Goal: Book appointment/travel/reservation

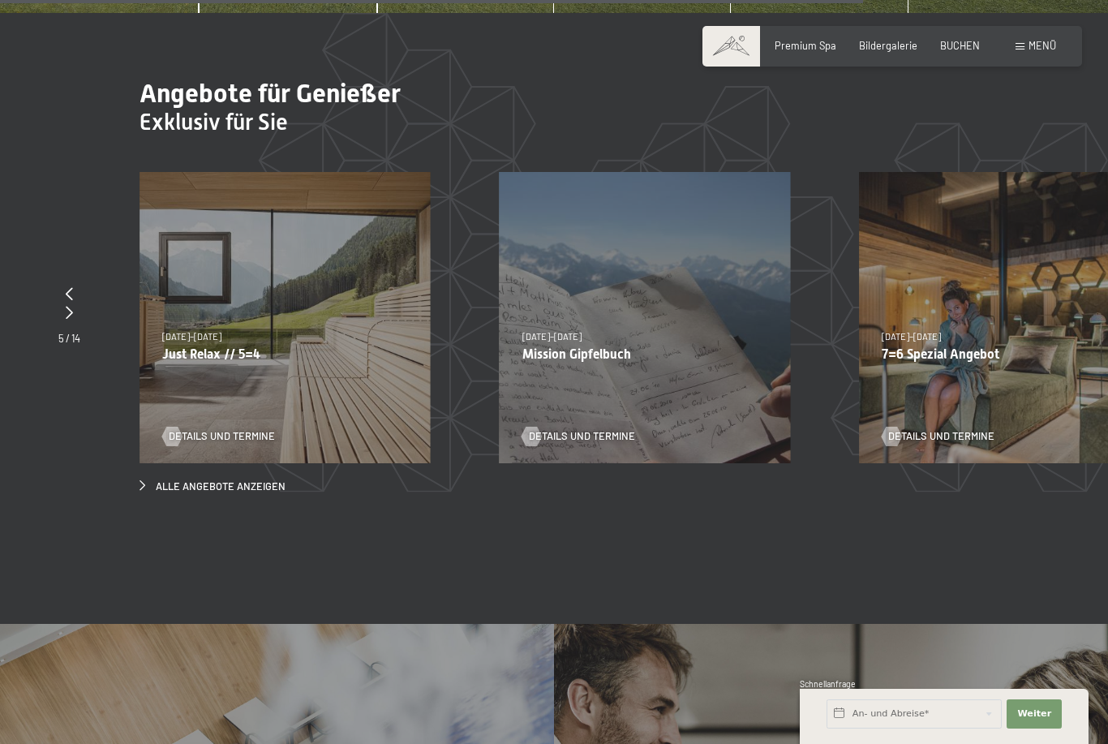
scroll to position [4909, 0]
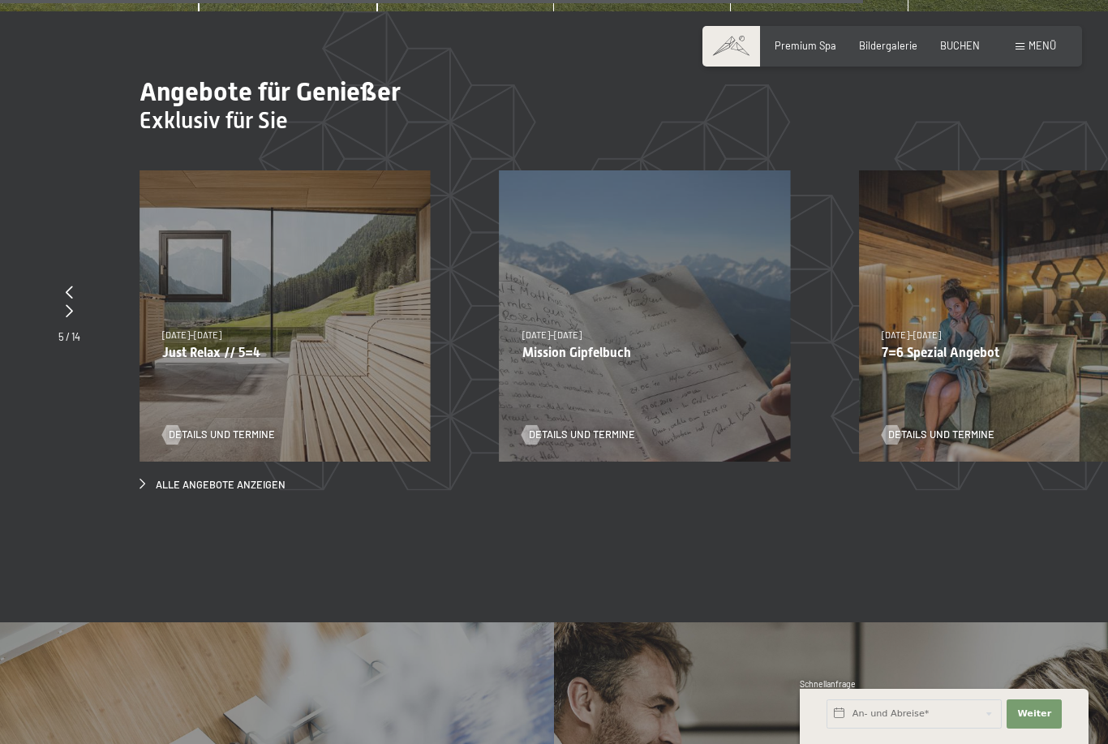
click at [239, 478] on span "Alle Angebote anzeigen" at bounding box center [221, 485] width 130 height 15
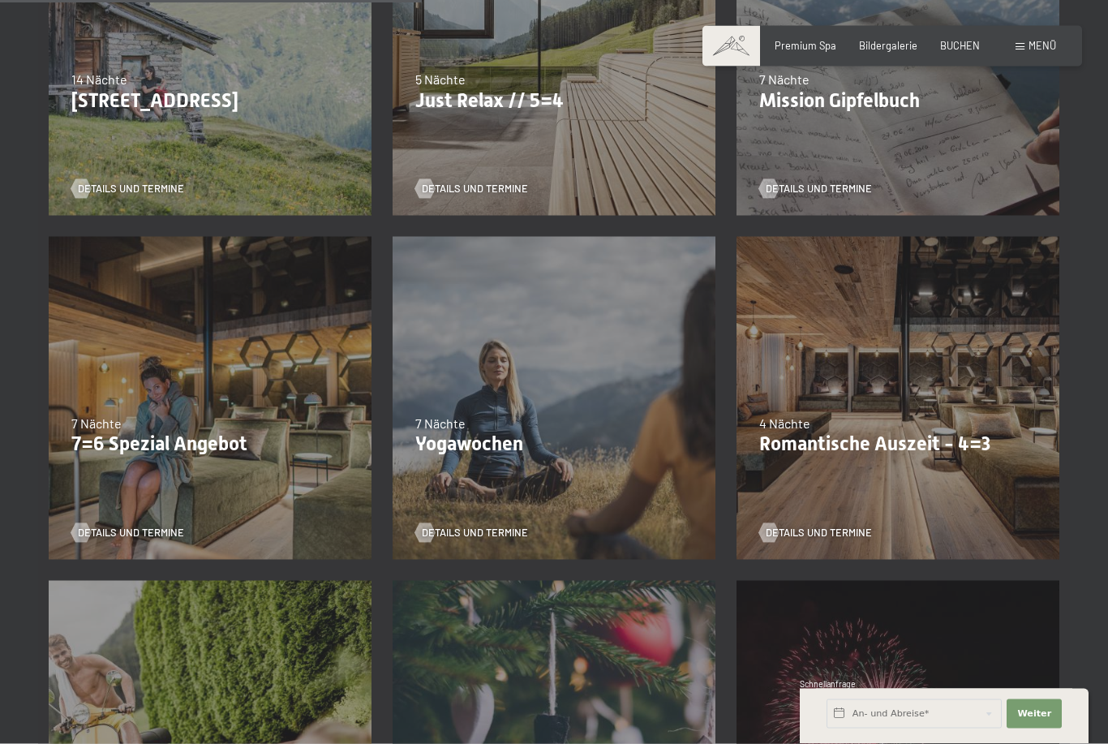
scroll to position [855, 0]
click at [798, 302] on div "09.11.–05.12.2025 08.12.–19.12.2025 11.01.–23.01.2026 08.03.–27.03.2026 29.03.–…" at bounding box center [898, 398] width 344 height 344
click at [810, 527] on span "Details und Termine" at bounding box center [819, 532] width 106 height 15
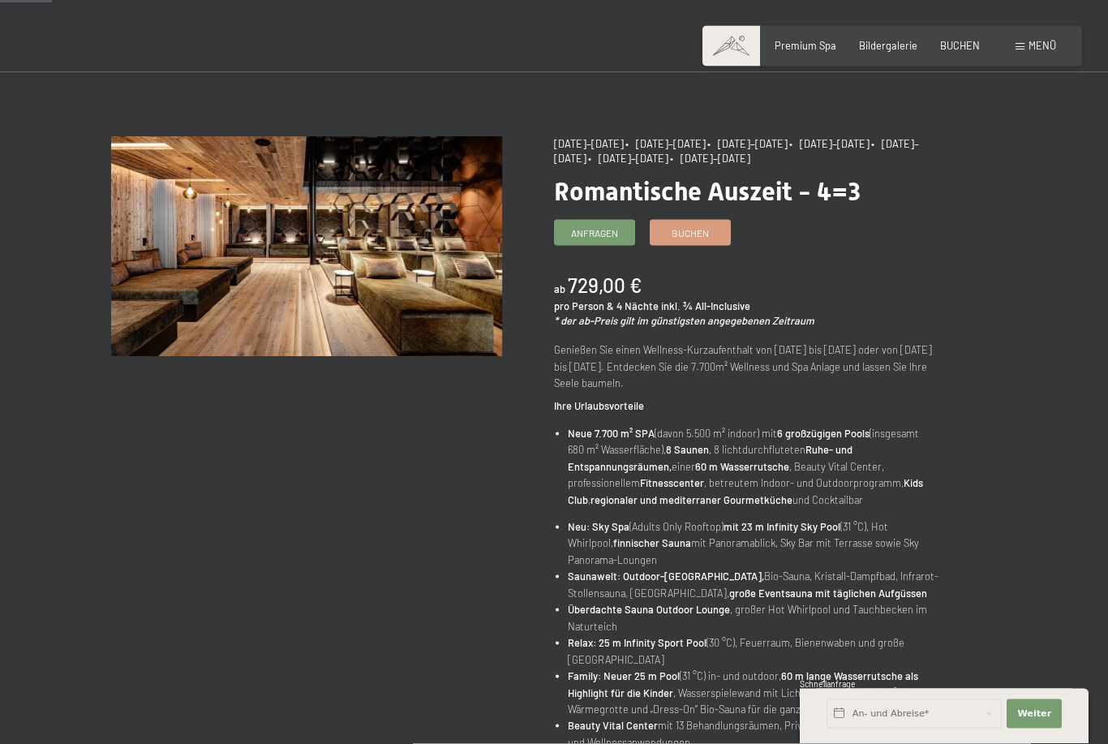
scroll to position [60, 0]
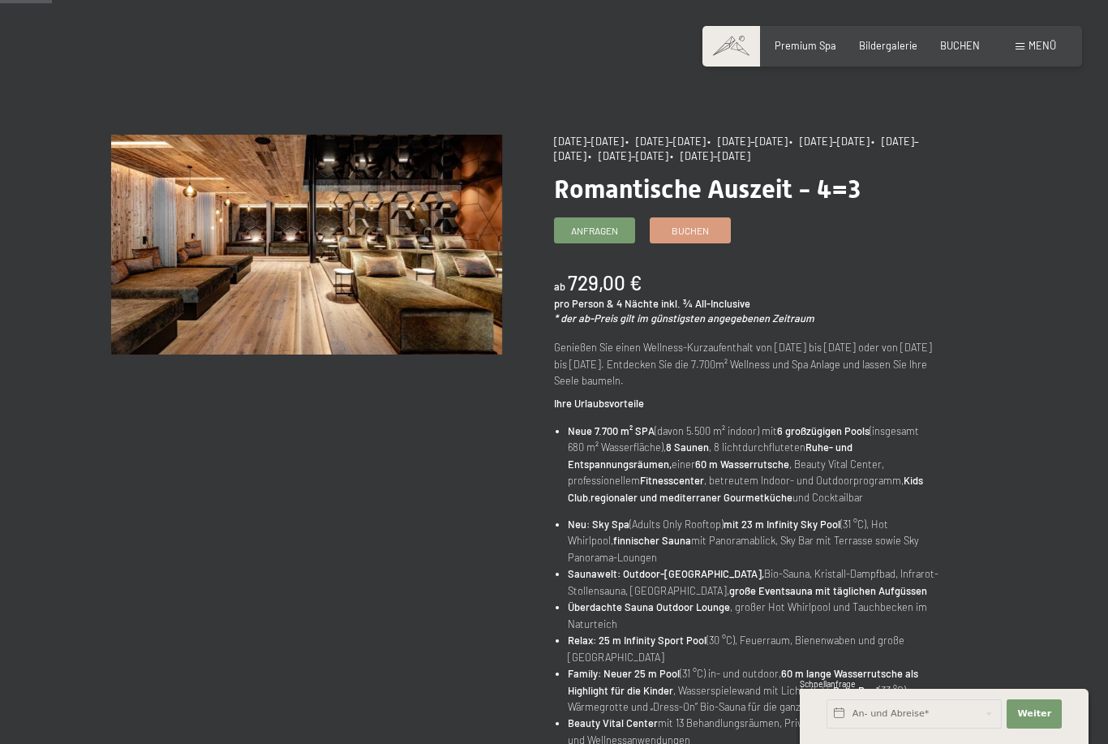
click at [602, 228] on span "Anfragen" at bounding box center [594, 231] width 47 height 14
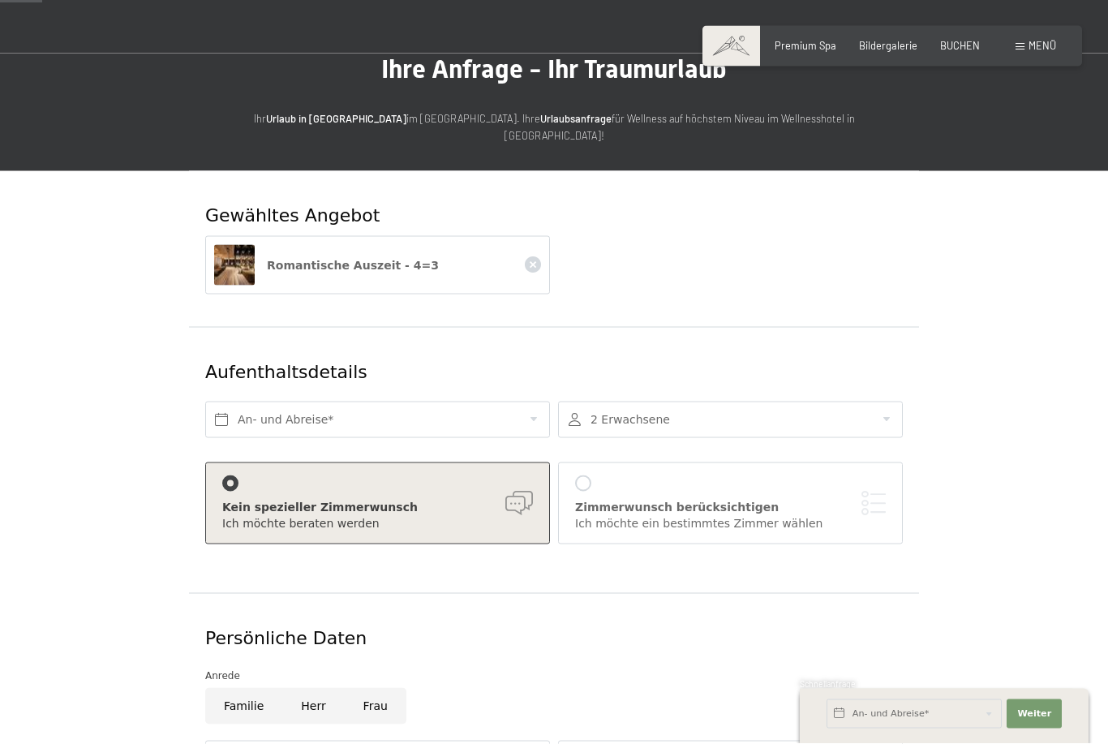
scroll to position [80, 0]
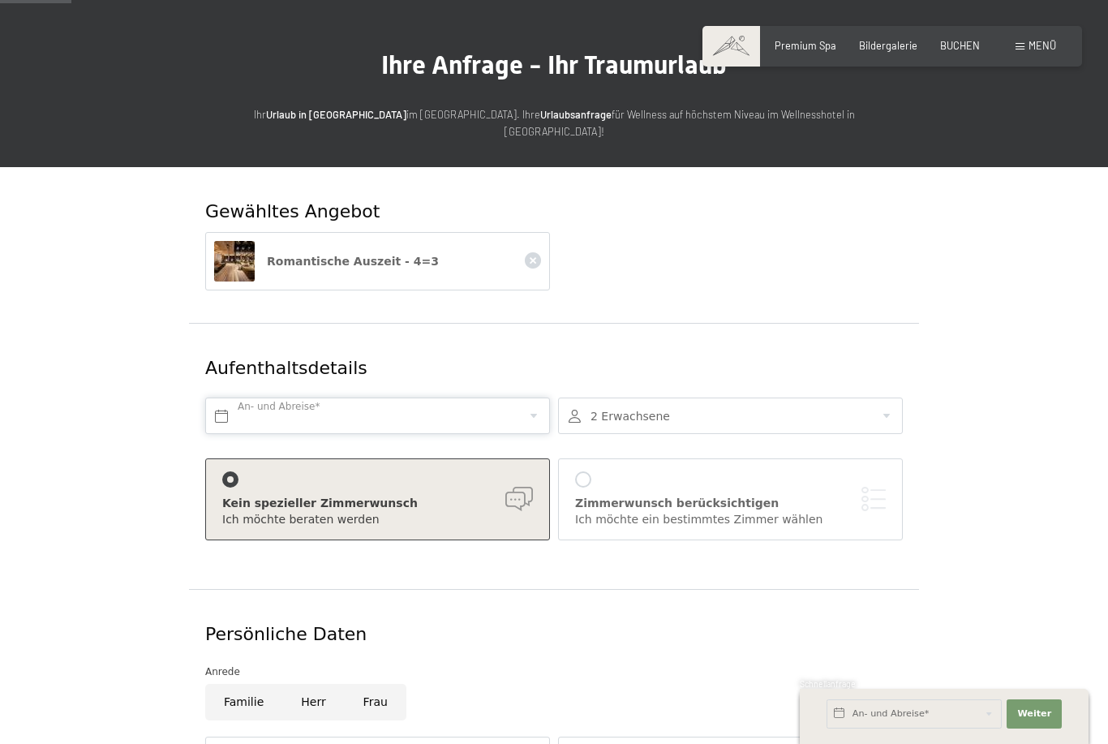
click at [479, 400] on input "text" at bounding box center [377, 416] width 345 height 37
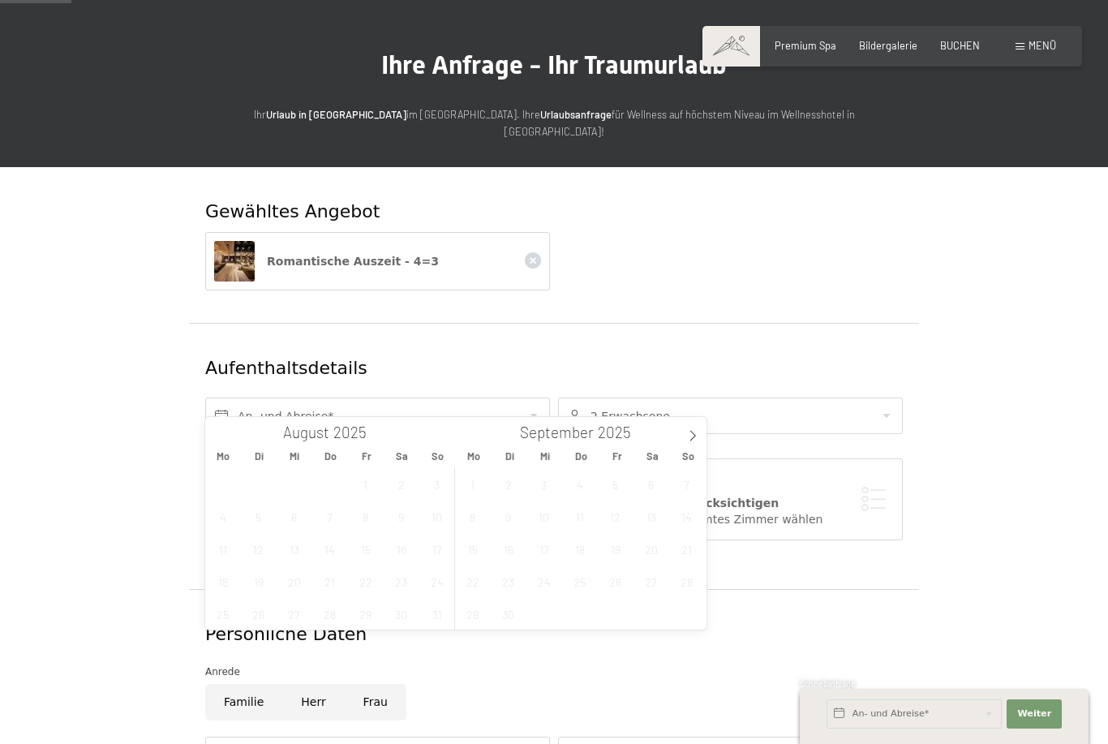
click at [697, 432] on icon at bounding box center [692, 435] width 11 height 11
click at [694, 434] on icon at bounding box center [694, 436] width 6 height 11
click at [695, 432] on icon at bounding box center [692, 435] width 11 height 11
click at [617, 516] on span "12" at bounding box center [616, 517] width 32 height 32
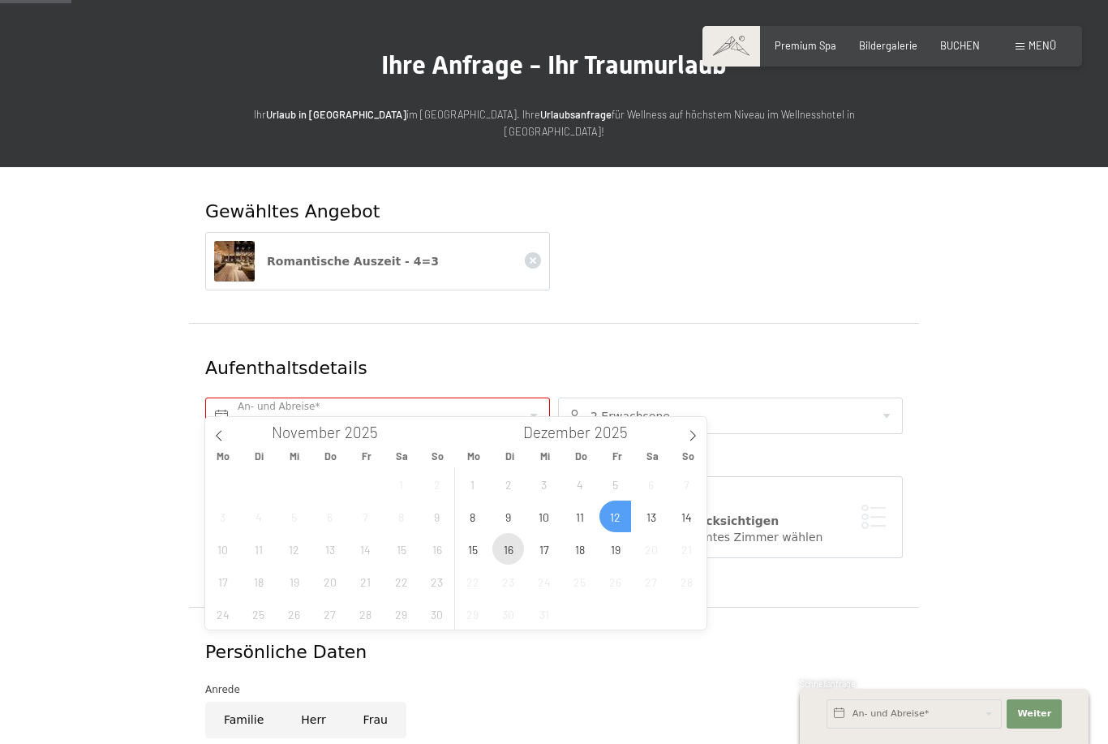
click at [513, 545] on span "16" at bounding box center [509, 549] width 32 height 32
type input "Fr. 12.12.2025 - Di. 16.12.2025"
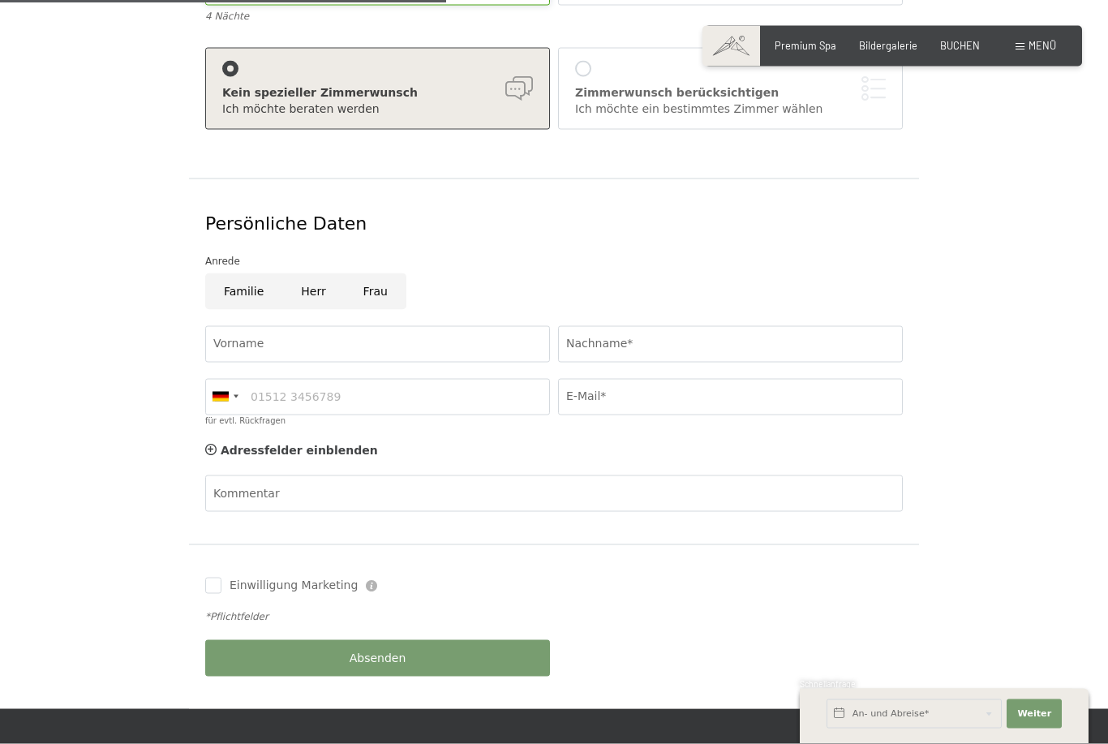
scroll to position [510, 0]
click at [252, 273] on input "Familie" at bounding box center [243, 291] width 77 height 37
radio input "true"
click at [423, 325] on input "Vorname" at bounding box center [377, 343] width 345 height 37
type input "Lukas"
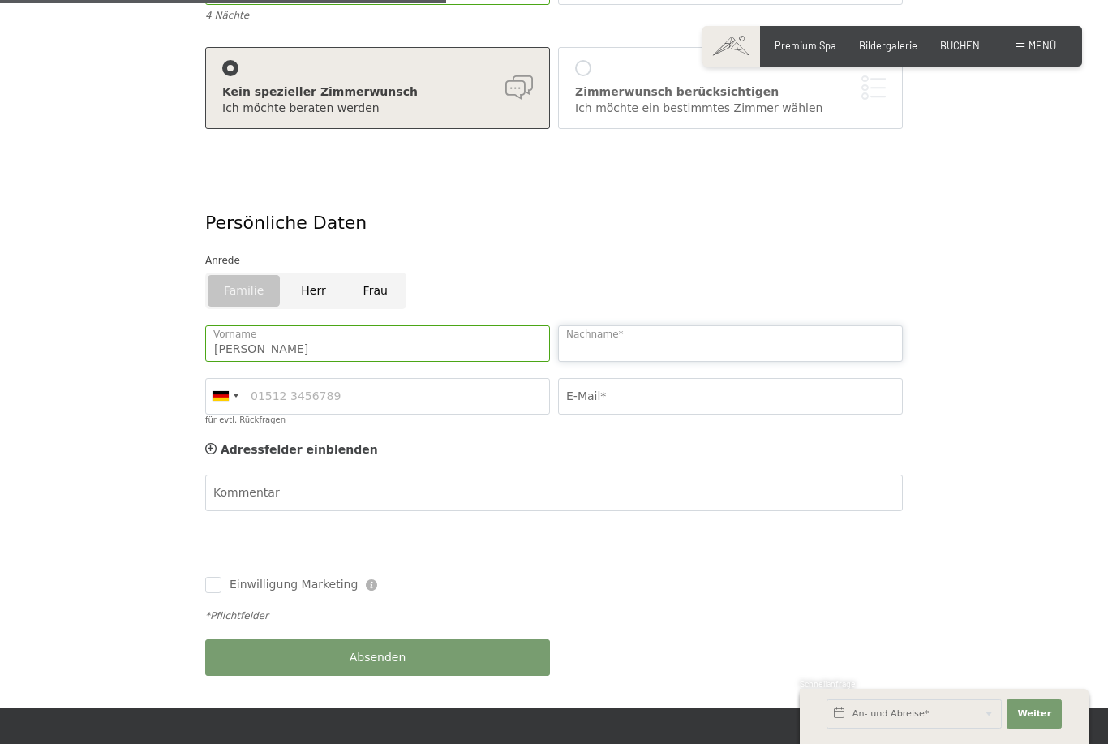
type input "Eller"
click at [755, 244] on div "Anrede" at bounding box center [554, 258] width 706 height 28
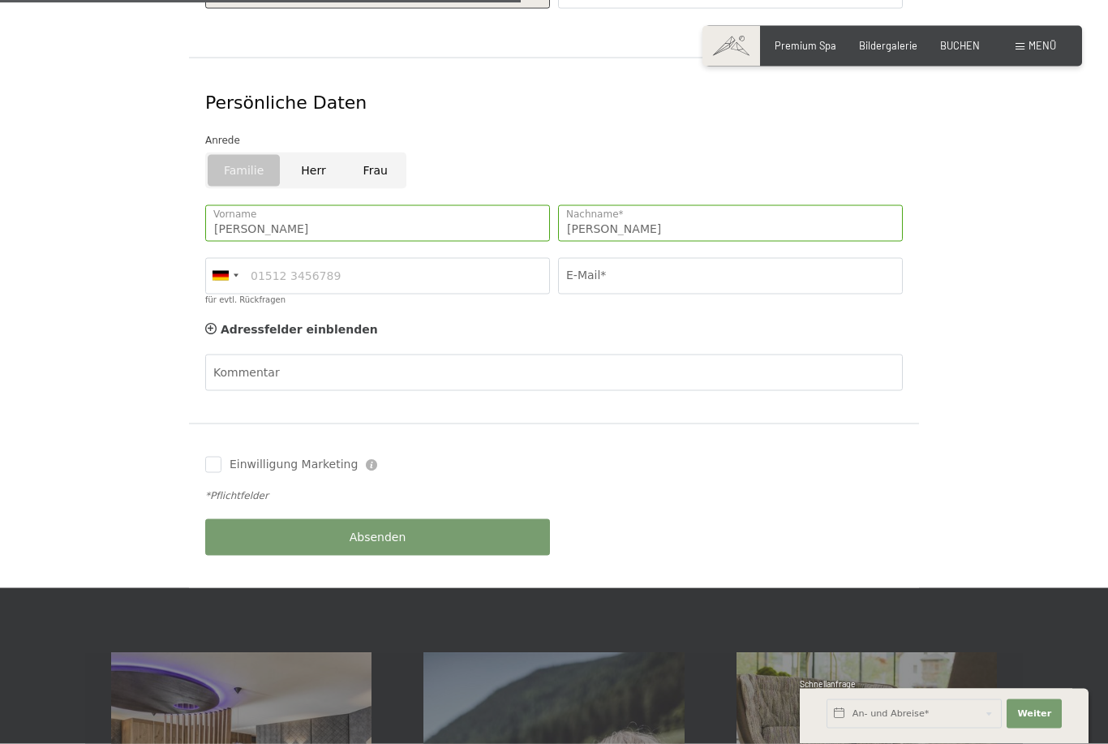
scroll to position [631, 0]
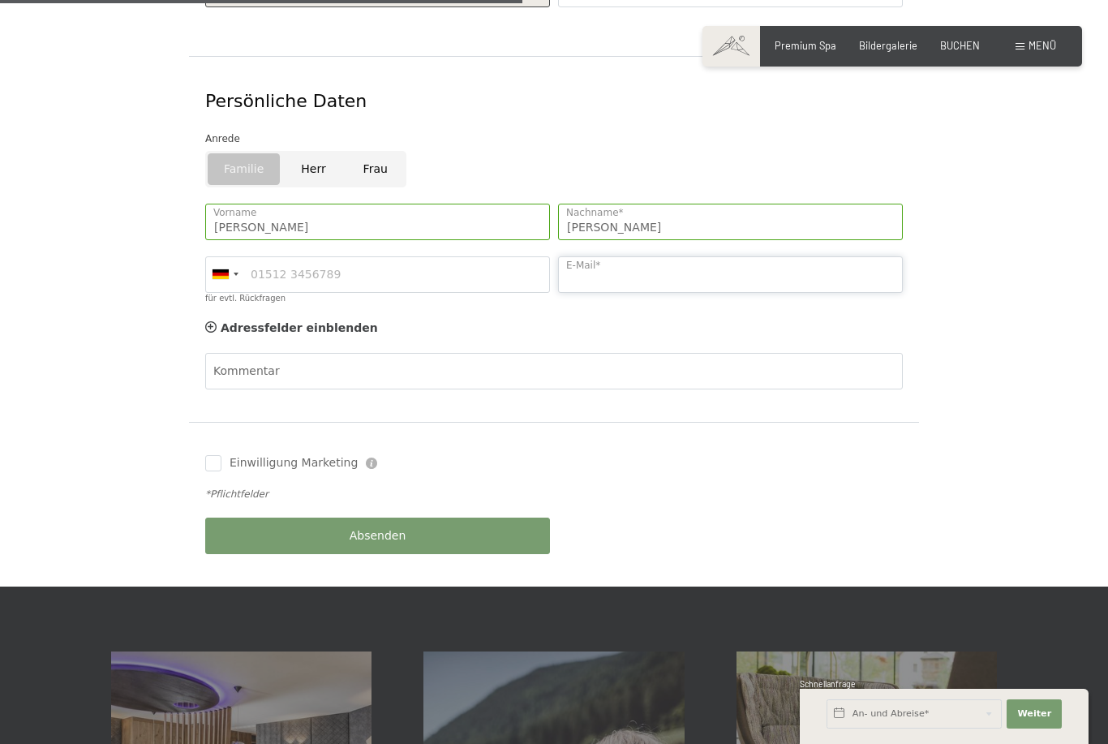
click at [627, 256] on input "E-Mail*" at bounding box center [730, 274] width 345 height 37
type input "eller.lukas@icloud.com"
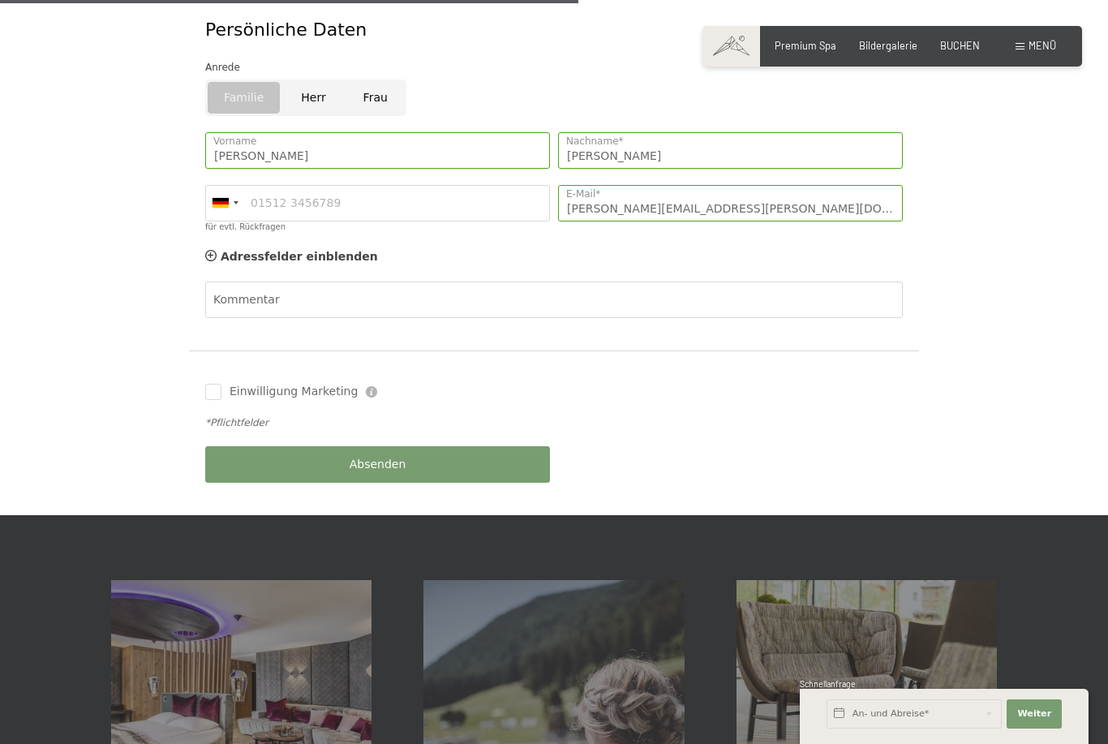
scroll to position [702, 0]
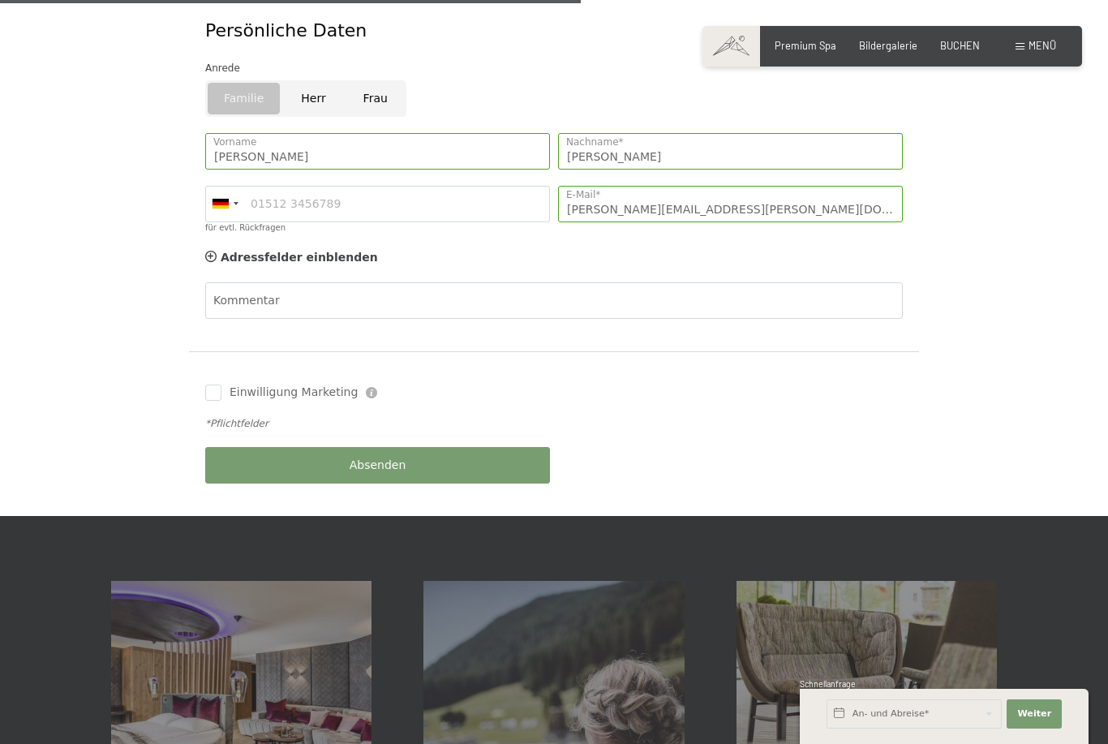
click at [468, 427] on span "Einwilligung Marketing*" at bounding box center [464, 419] width 134 height 16
click at [389, 427] on input "Einwilligung Marketing*" at bounding box center [380, 419] width 16 height 16
checkbox input "false"
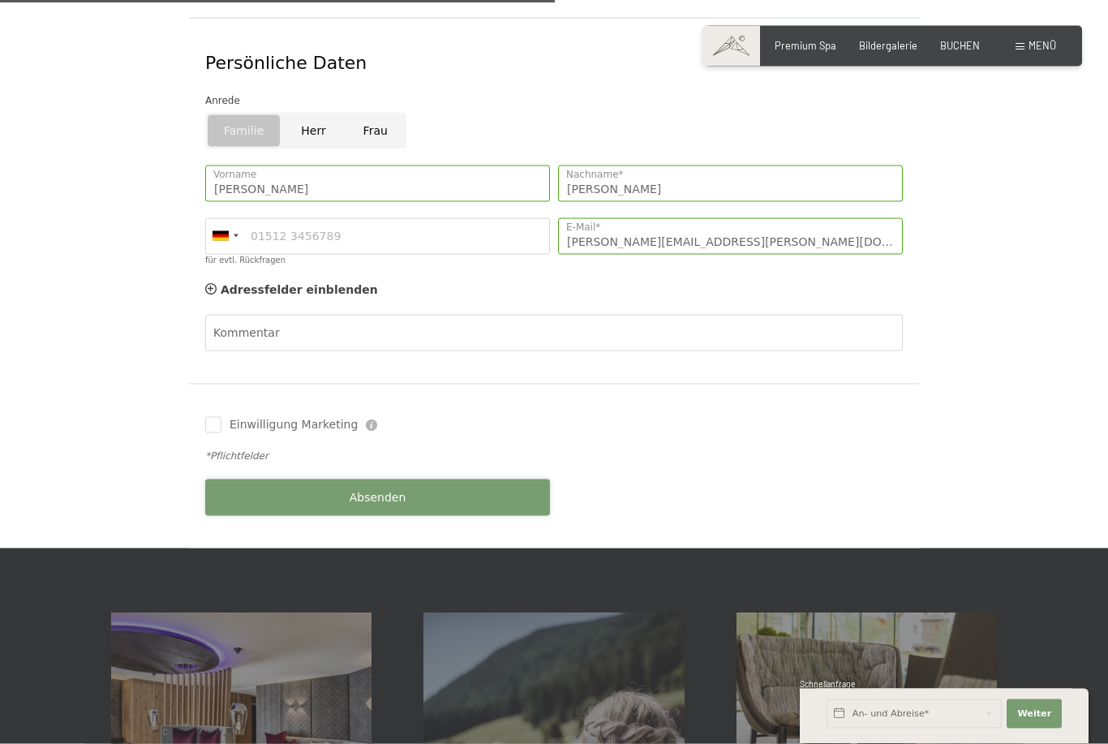
click at [379, 490] on span "Absenden" at bounding box center [378, 498] width 57 height 16
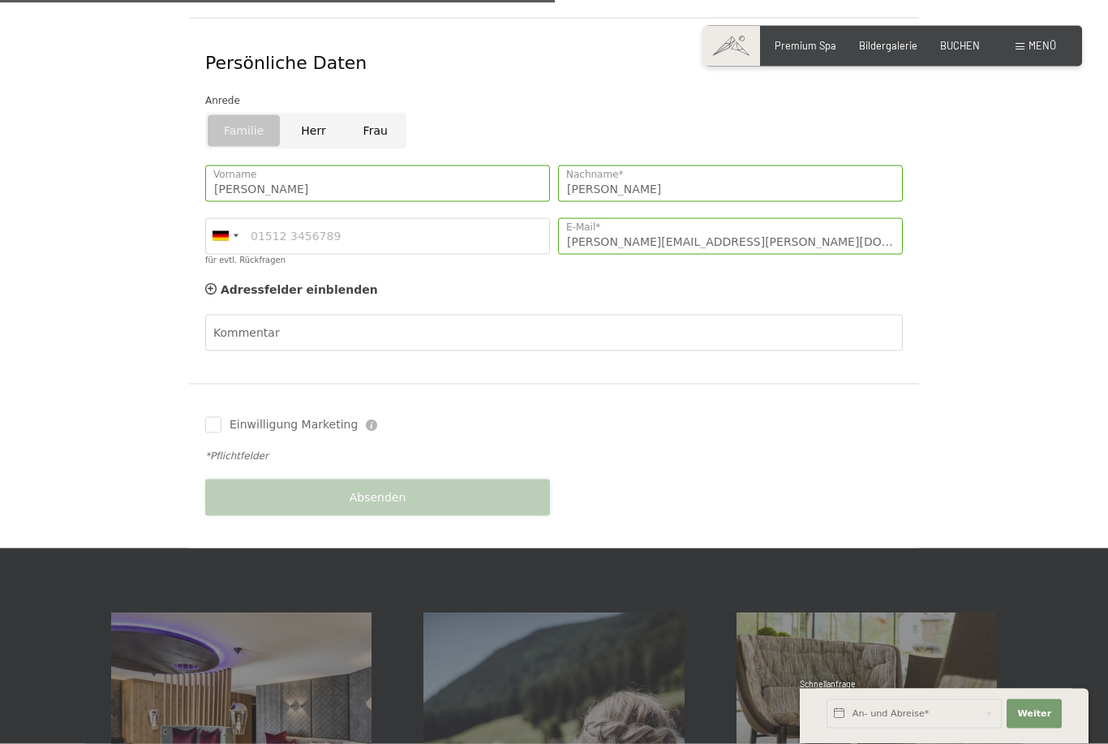
scroll to position [670, 0]
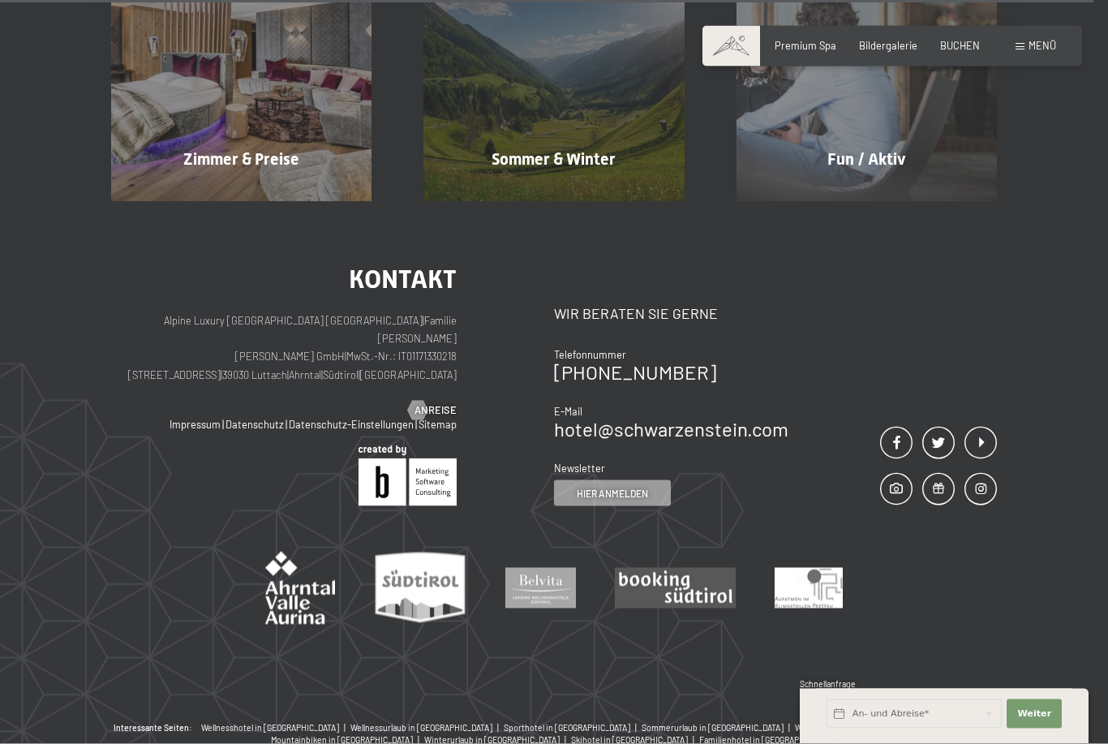
scroll to position [731, 0]
